Goal: Task Accomplishment & Management: Manage account settings

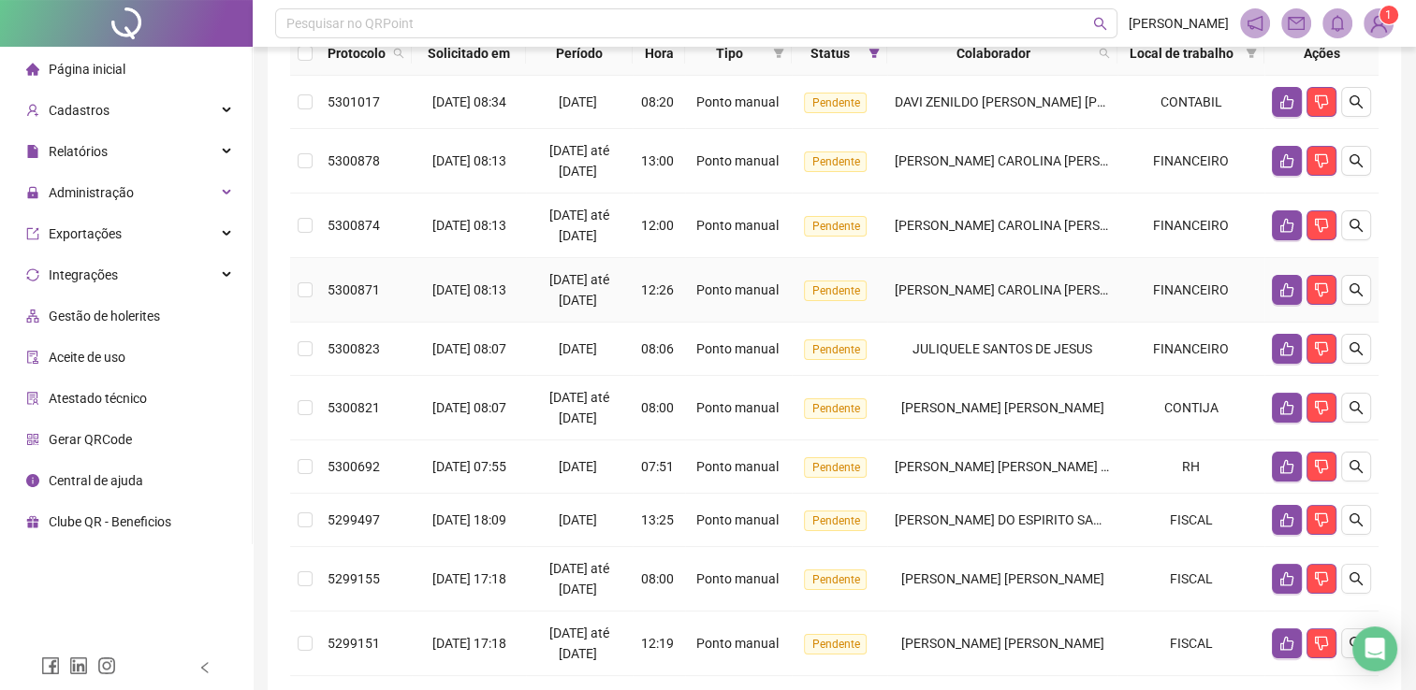
scroll to position [281, 0]
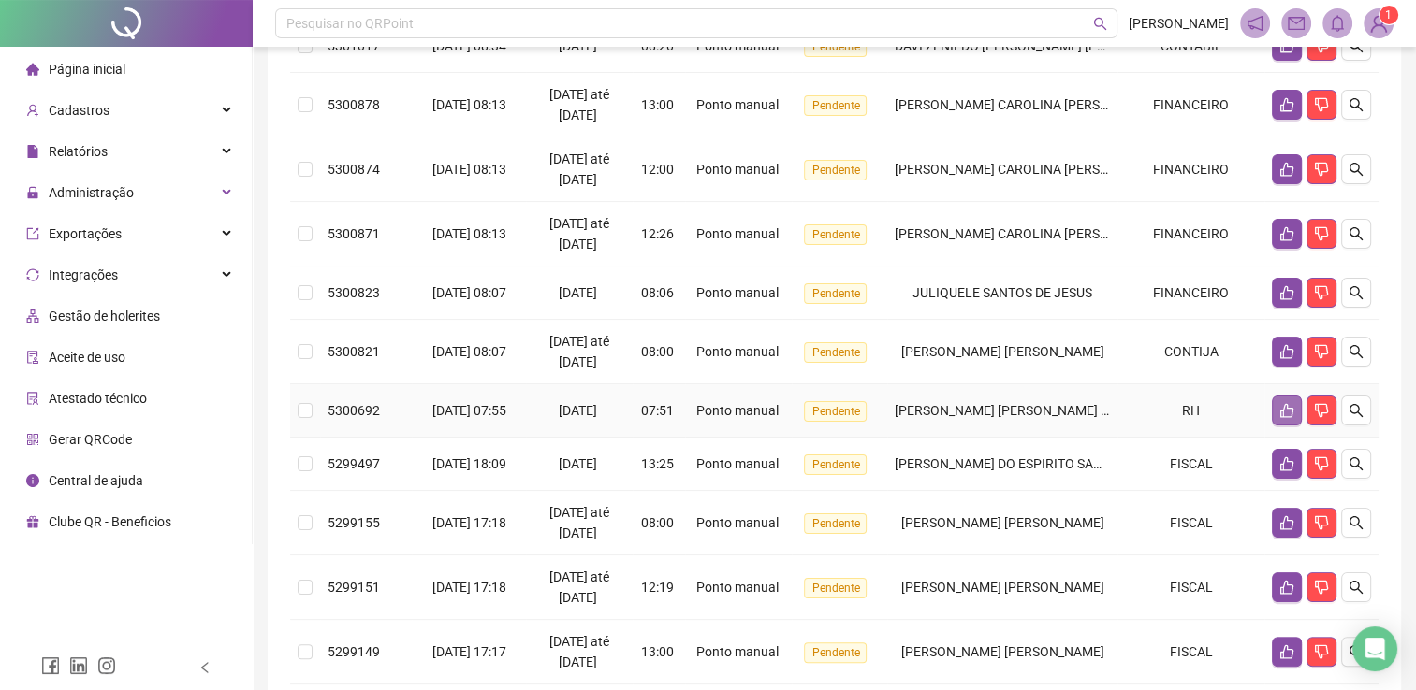
click at [1277, 426] on button "button" at bounding box center [1286, 411] width 30 height 30
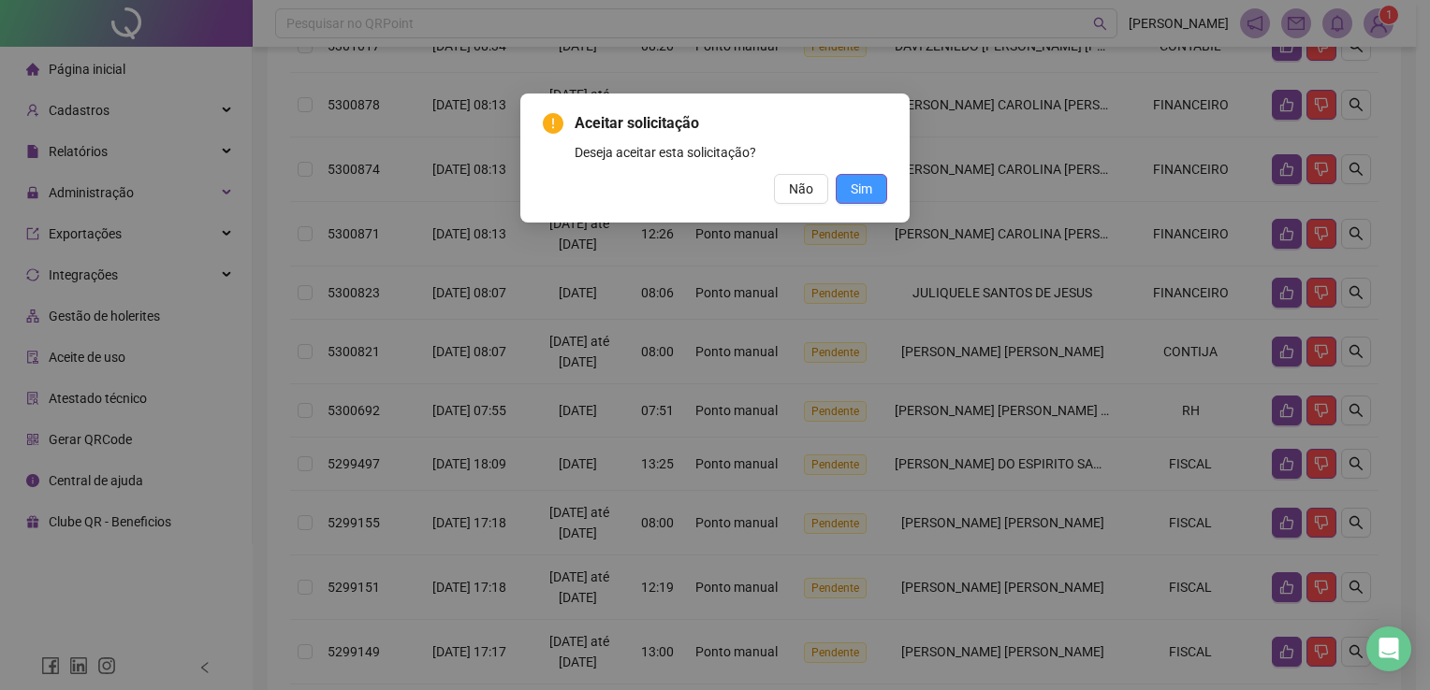
click at [861, 184] on span "Sim" at bounding box center [861, 189] width 22 height 21
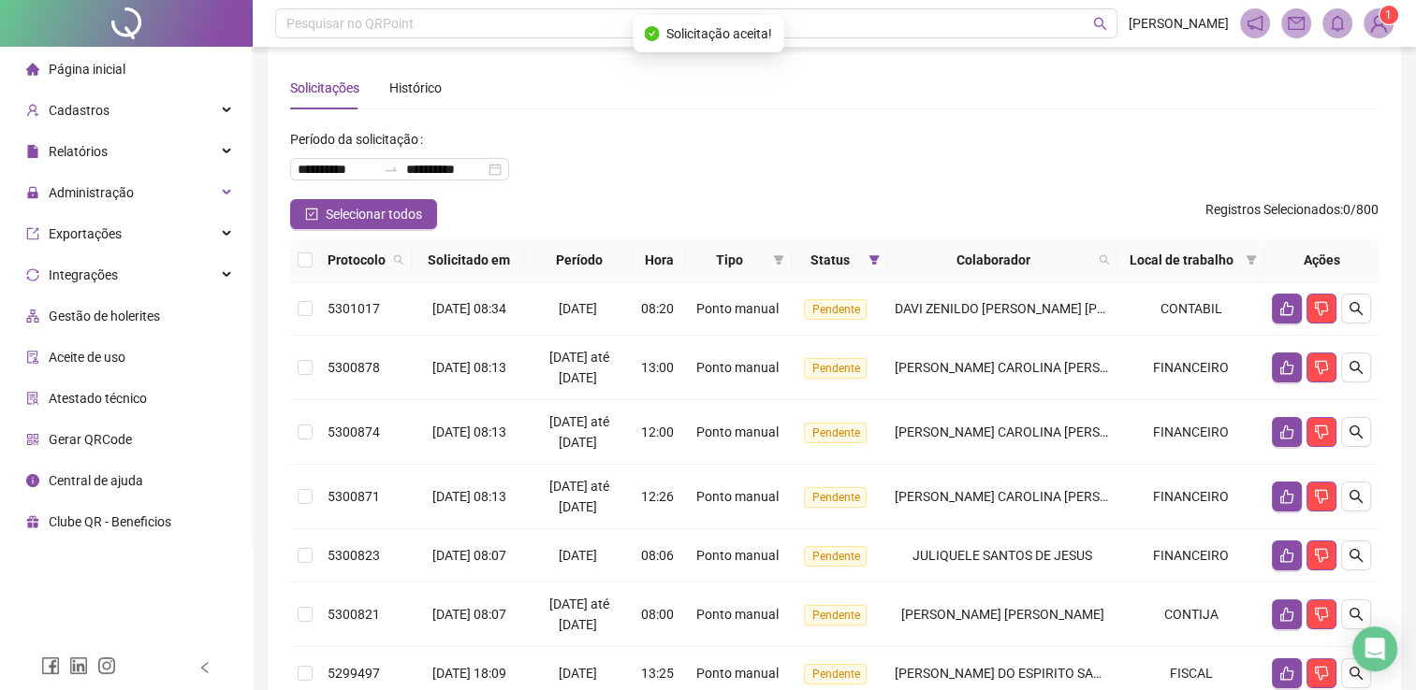
scroll to position [0, 0]
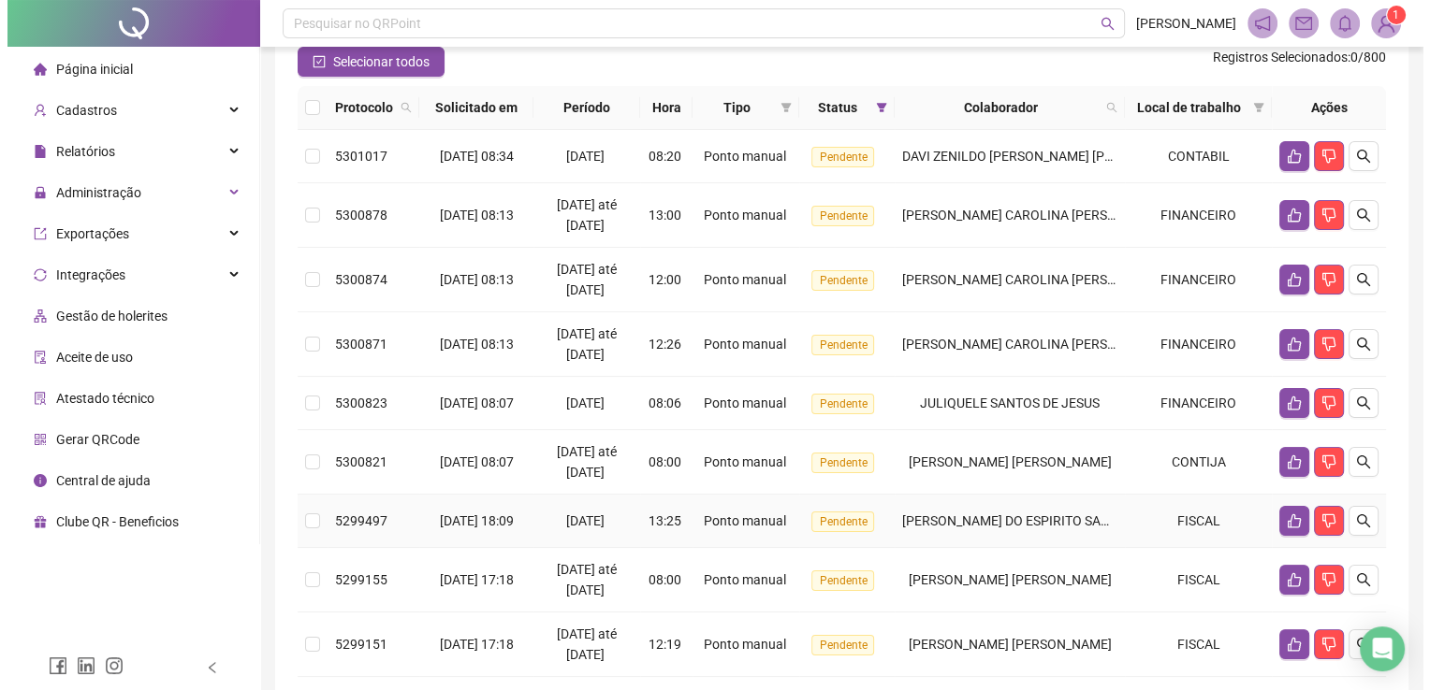
scroll to position [187, 0]
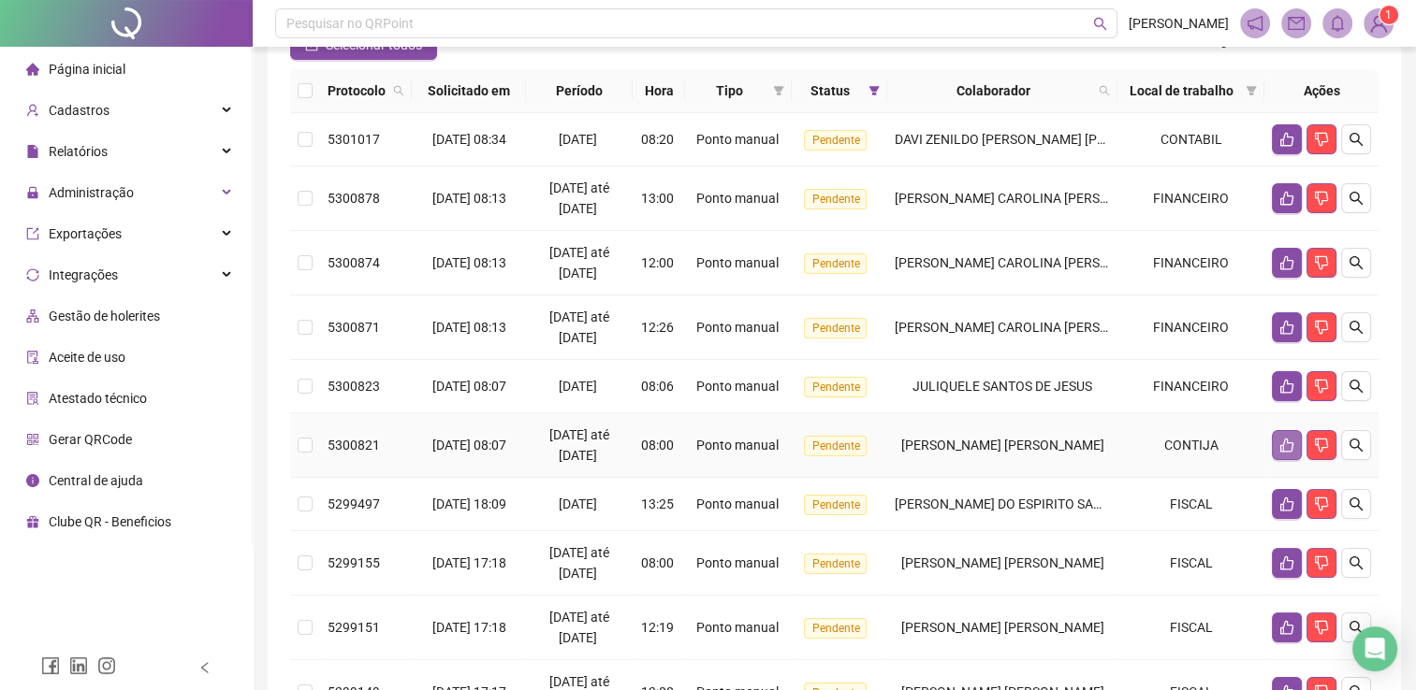
click at [1271, 460] on button "button" at bounding box center [1286, 445] width 30 height 30
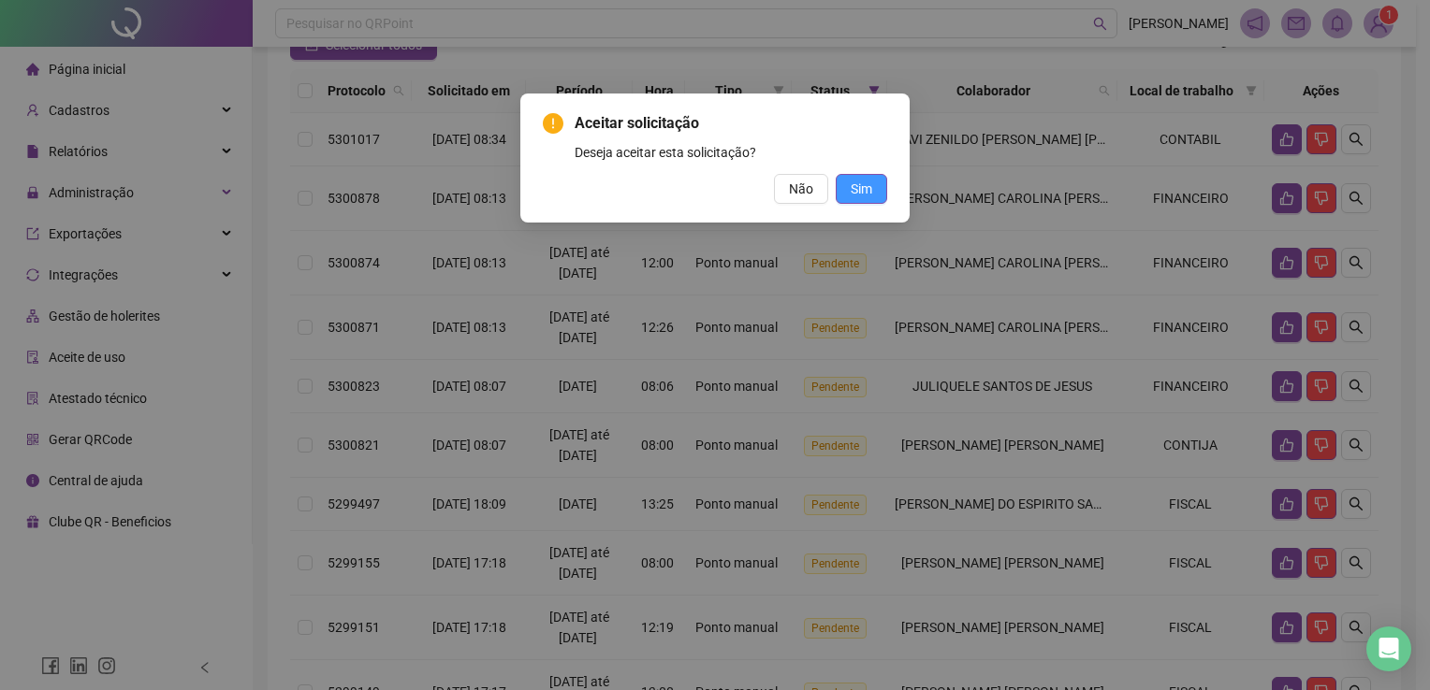
click at [850, 189] on button "Sim" at bounding box center [860, 189] width 51 height 30
